Goal: Information Seeking & Learning: Learn about a topic

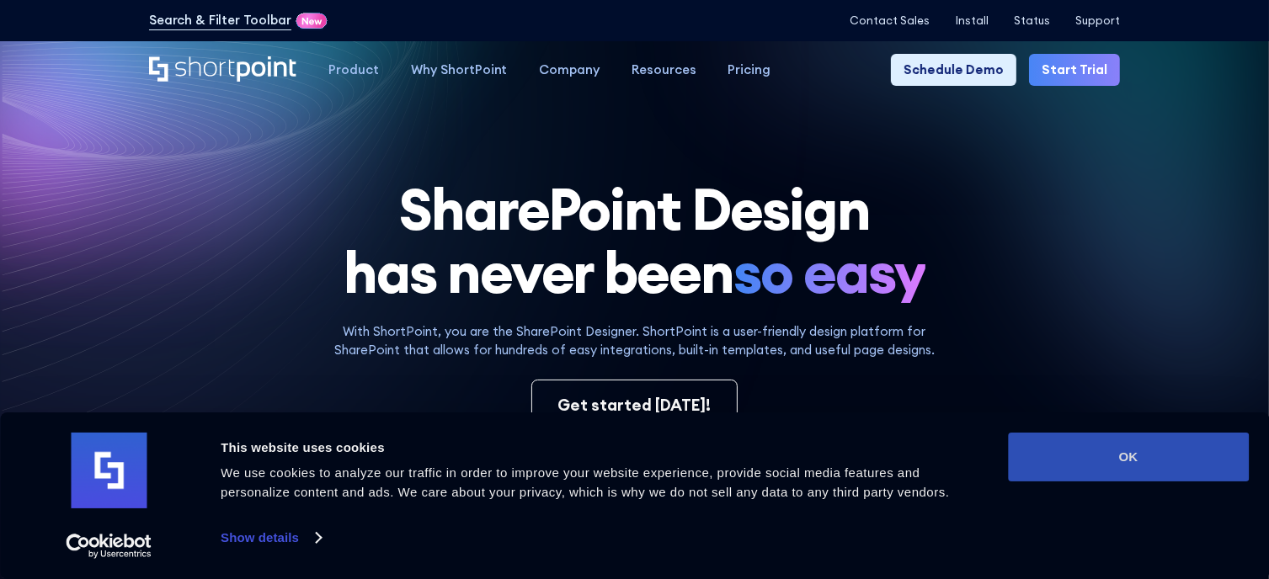
click at [1142, 453] on button "OK" at bounding box center [1128, 457] width 241 height 49
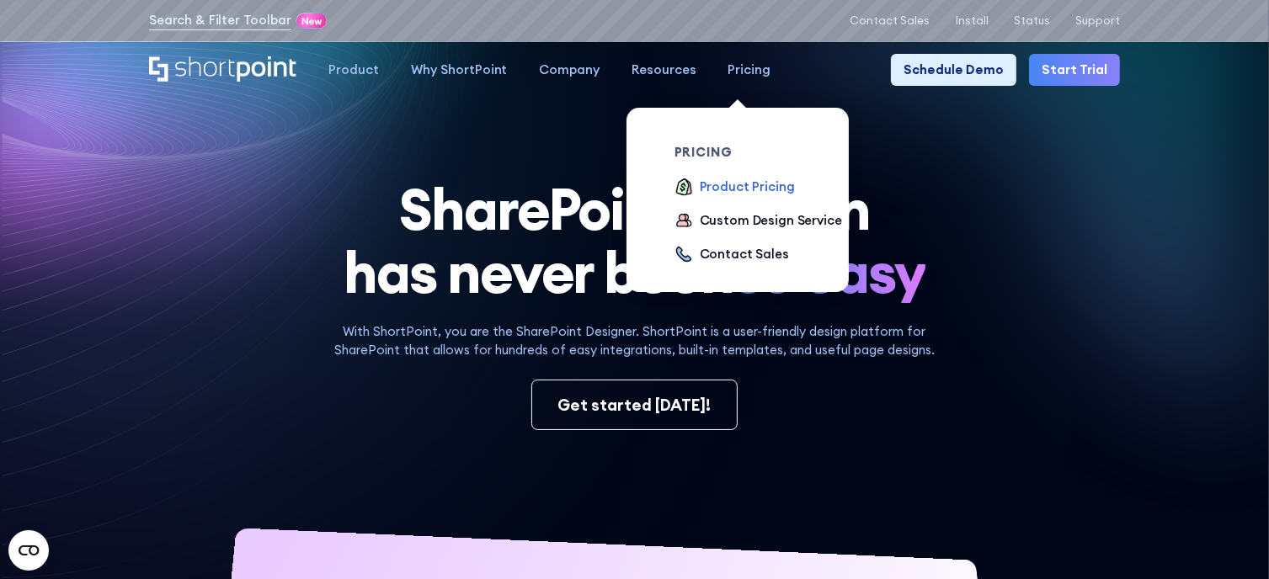
click at [737, 190] on div "Product Pricing" at bounding box center [747, 187] width 95 height 19
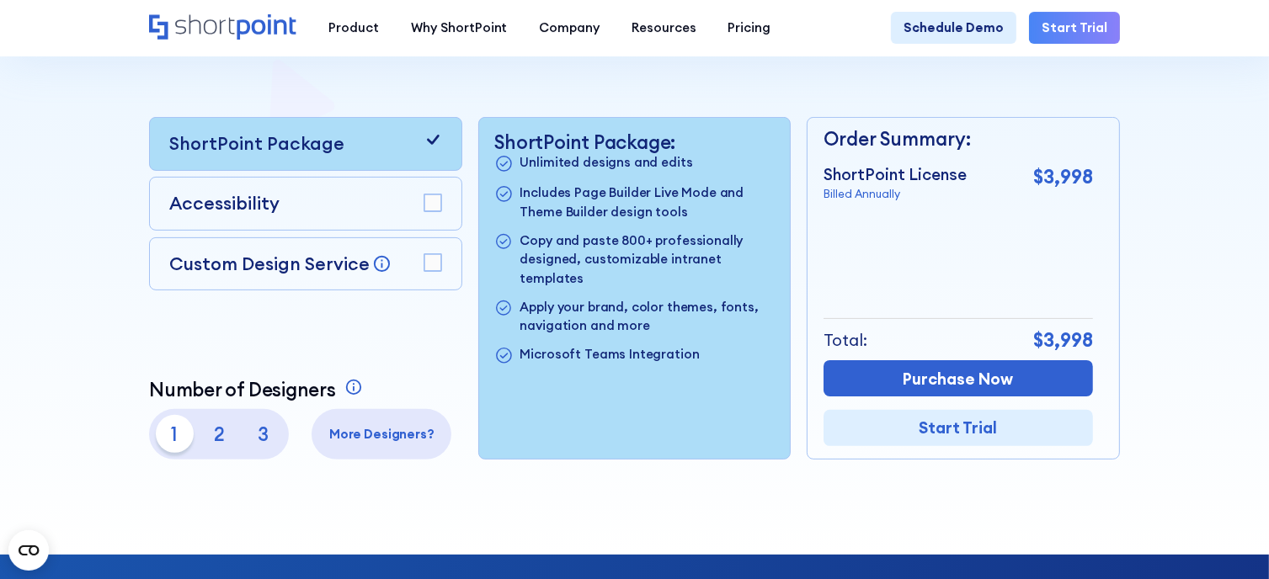
scroll to position [421, 0]
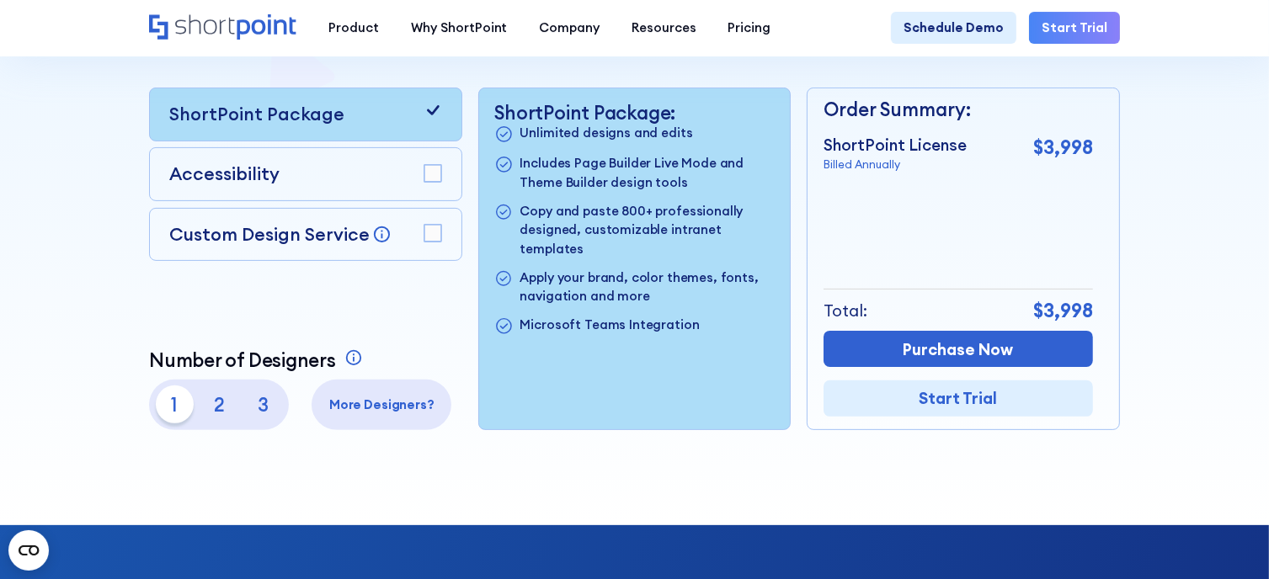
click at [428, 180] on rect at bounding box center [433, 174] width 18 height 18
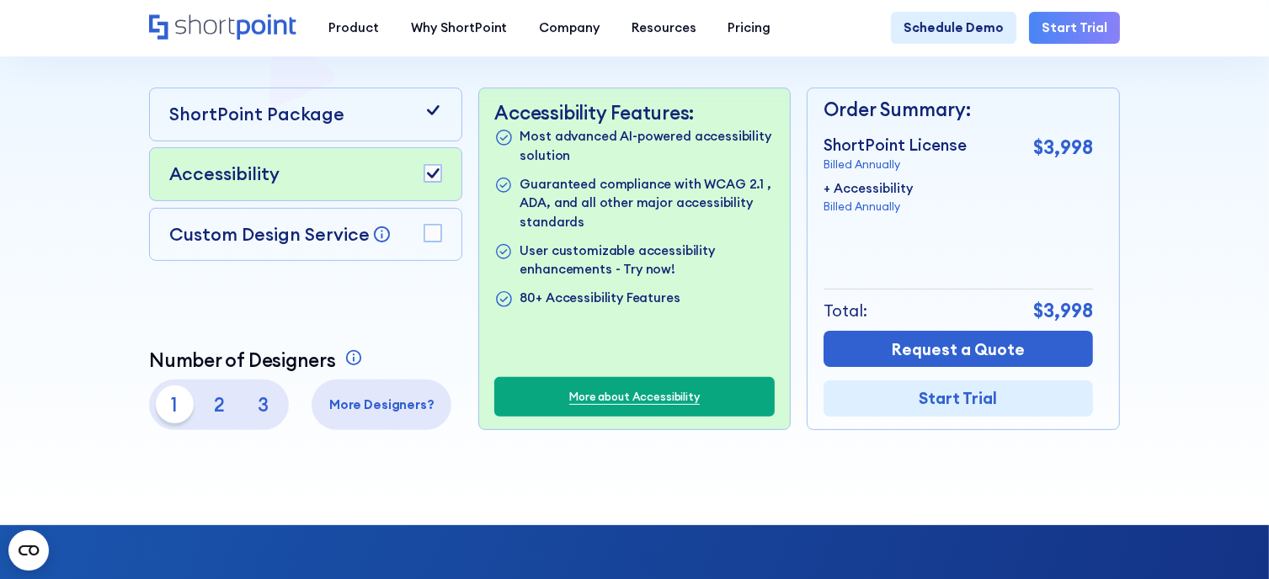
click at [428, 178] on icon at bounding box center [433, 173] width 13 height 10
click at [428, 178] on rect at bounding box center [433, 174] width 18 height 18
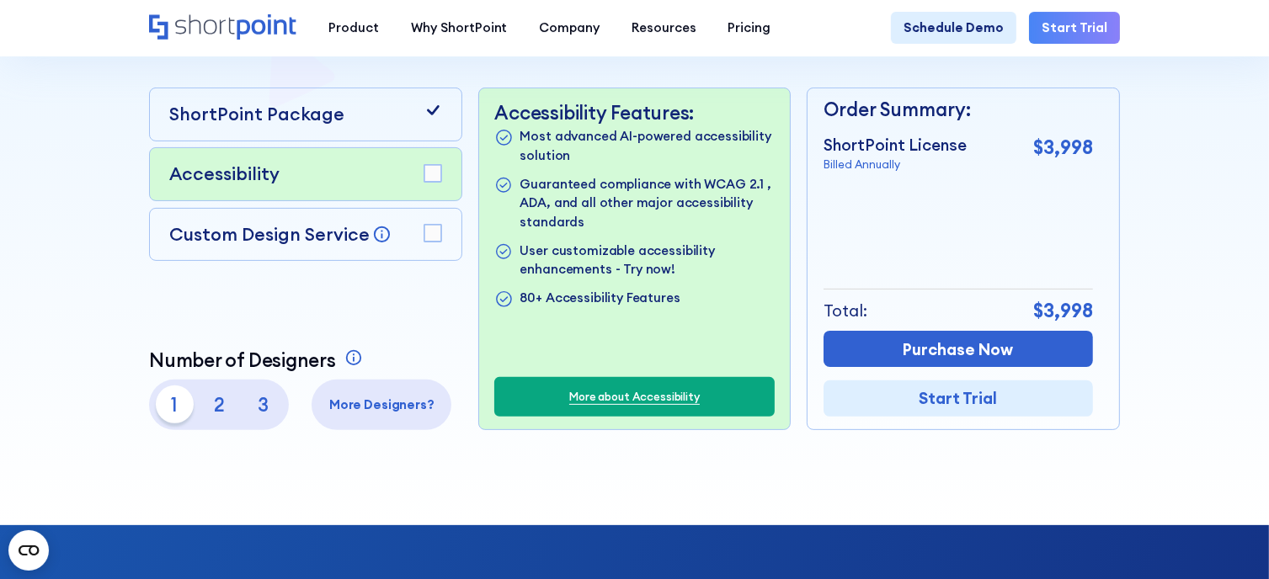
click at [321, 119] on p "ShortPoint Package" at bounding box center [256, 114] width 175 height 27
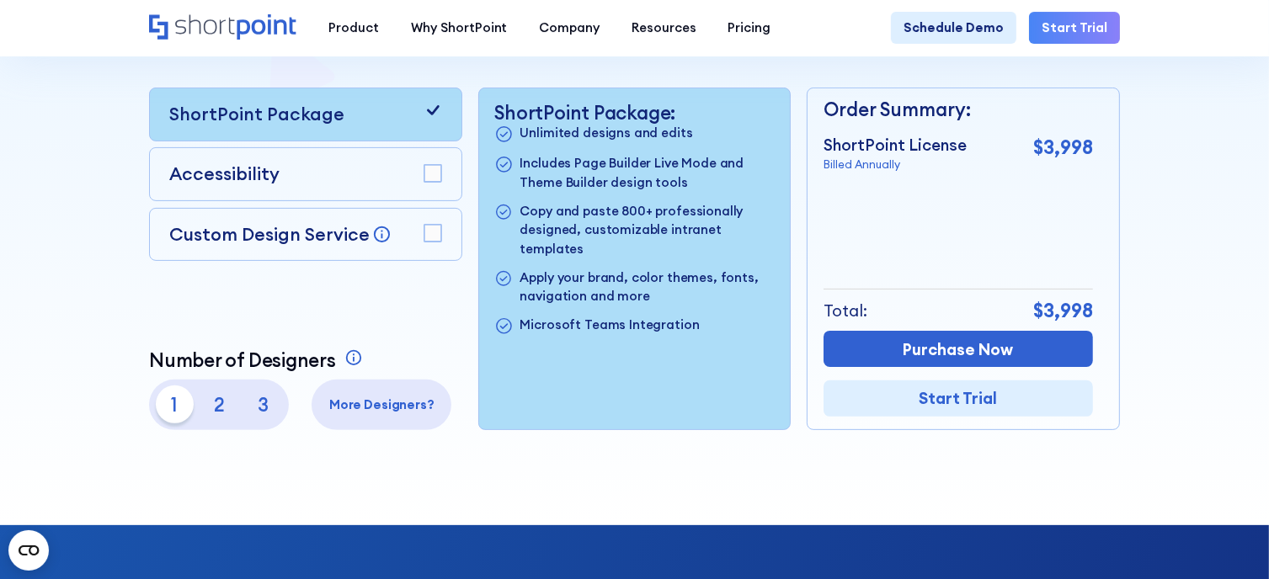
click at [216, 412] on p "2" at bounding box center [219, 405] width 38 height 38
click at [173, 414] on p "1" at bounding box center [175, 405] width 38 height 38
click at [211, 411] on p "2" at bounding box center [219, 405] width 38 height 38
click at [258, 411] on p "3" at bounding box center [263, 405] width 38 height 38
click at [231, 410] on p "2" at bounding box center [219, 405] width 38 height 38
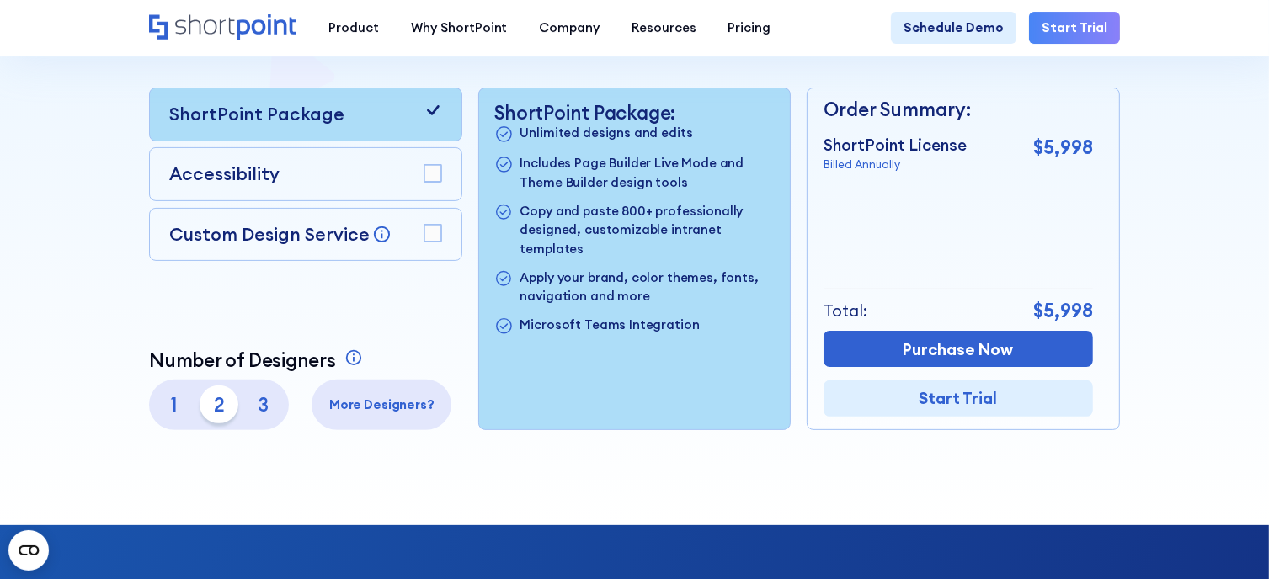
click at [643, 476] on div at bounding box center [634, 68] width 1142 height 914
click at [465, 467] on div at bounding box center [634, 68] width 1142 height 914
click at [256, 414] on p "3" at bounding box center [263, 405] width 38 height 38
click at [219, 416] on p "2" at bounding box center [219, 405] width 38 height 38
click at [170, 410] on p "1" at bounding box center [175, 405] width 38 height 38
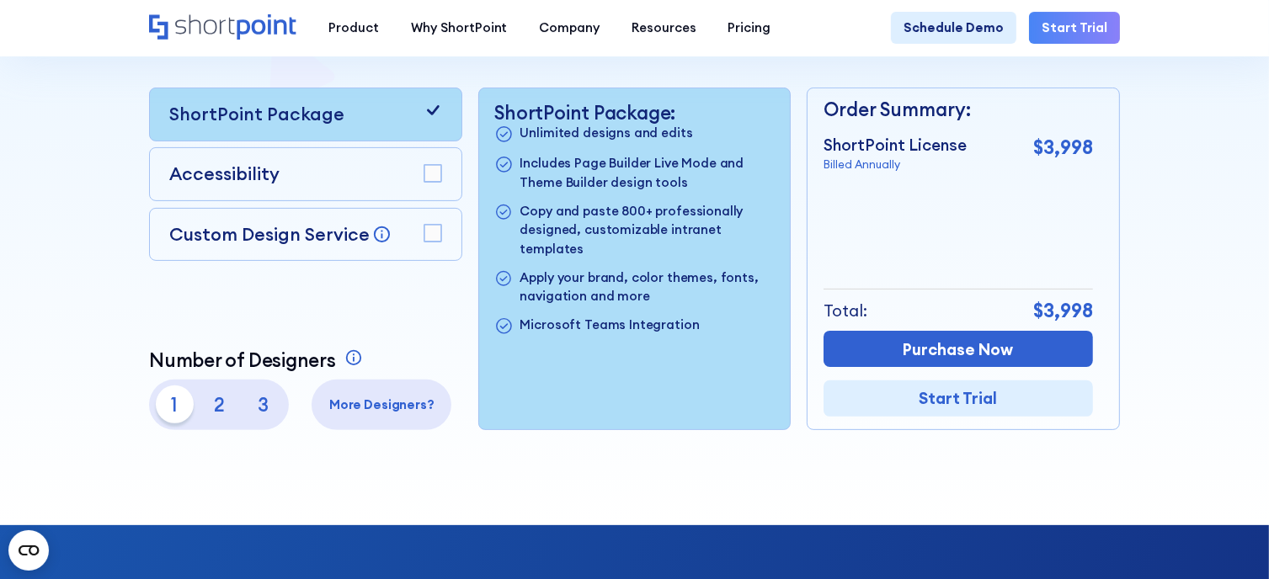
click at [226, 411] on p "2" at bounding box center [219, 405] width 38 height 38
